Goal: Task Accomplishment & Management: Manage account settings

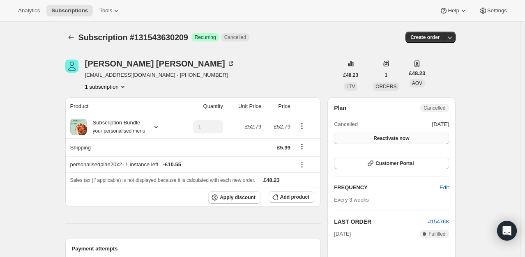
click at [402, 138] on span "Reactivate now" at bounding box center [391, 138] width 36 height 7
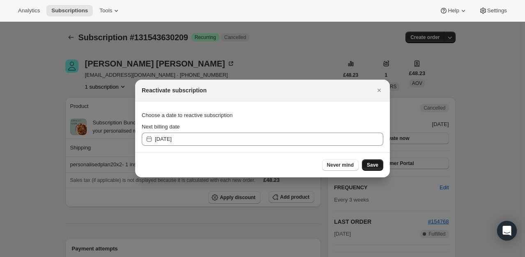
click at [374, 168] on span "Save" at bounding box center [372, 165] width 11 height 7
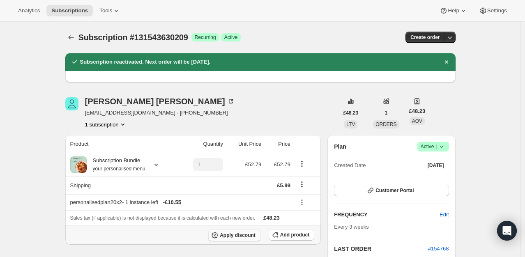
click at [250, 234] on span "Apply discount" at bounding box center [238, 235] width 36 height 7
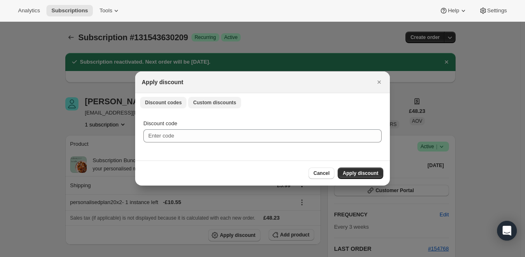
click at [226, 105] on span "Custom discounts" at bounding box center [214, 102] width 43 height 7
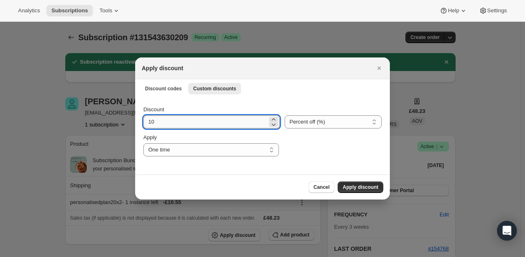
click at [177, 126] on input "10" at bounding box center [205, 121] width 124 height 13
type input "100"
click at [358, 184] on span "Apply discount" at bounding box center [360, 187] width 36 height 7
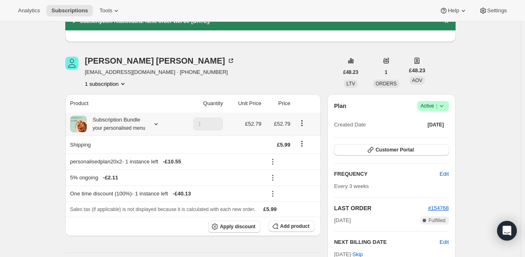
scroll to position [41, 0]
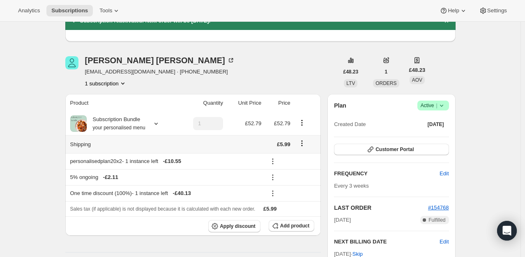
click at [303, 146] on icon "Shipping actions" at bounding box center [302, 143] width 8 height 8
click at [305, 158] on span "Edit shipping rate" at bounding box center [303, 159] width 41 height 6
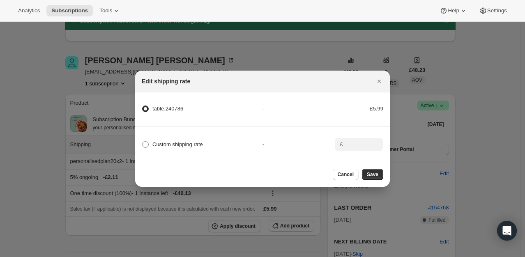
click at [343, 142] on div "£" at bounding box center [359, 144] width 48 height 13
click at [228, 143] on div "Custom shipping rate" at bounding box center [202, 144] width 121 height 11
click at [181, 141] on span "Custom shipping rate" at bounding box center [177, 144] width 51 height 6
click at [142, 141] on input "Custom shipping rate" at bounding box center [142, 141] width 0 height 0
radio input "true"
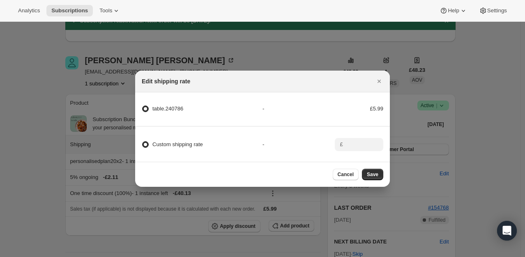
radio input "false"
click at [361, 142] on input ":rhp:" at bounding box center [357, 144] width 25 height 13
type input "0"
click at [374, 180] on button "Save" at bounding box center [372, 174] width 21 height 11
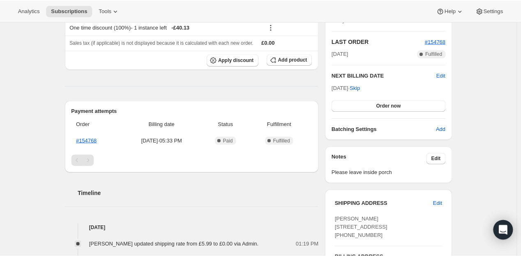
scroll to position [246, 0]
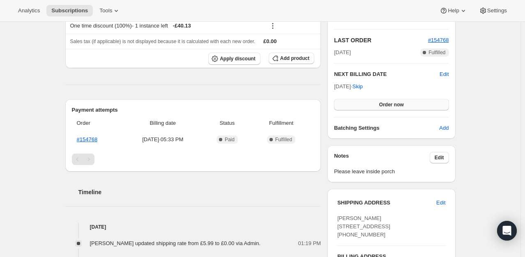
click at [387, 99] on button "Order now" at bounding box center [391, 104] width 115 height 11
click at [386, 103] on span "Click to confirm" at bounding box center [390, 104] width 37 height 7
